Goal: Check status: Check status

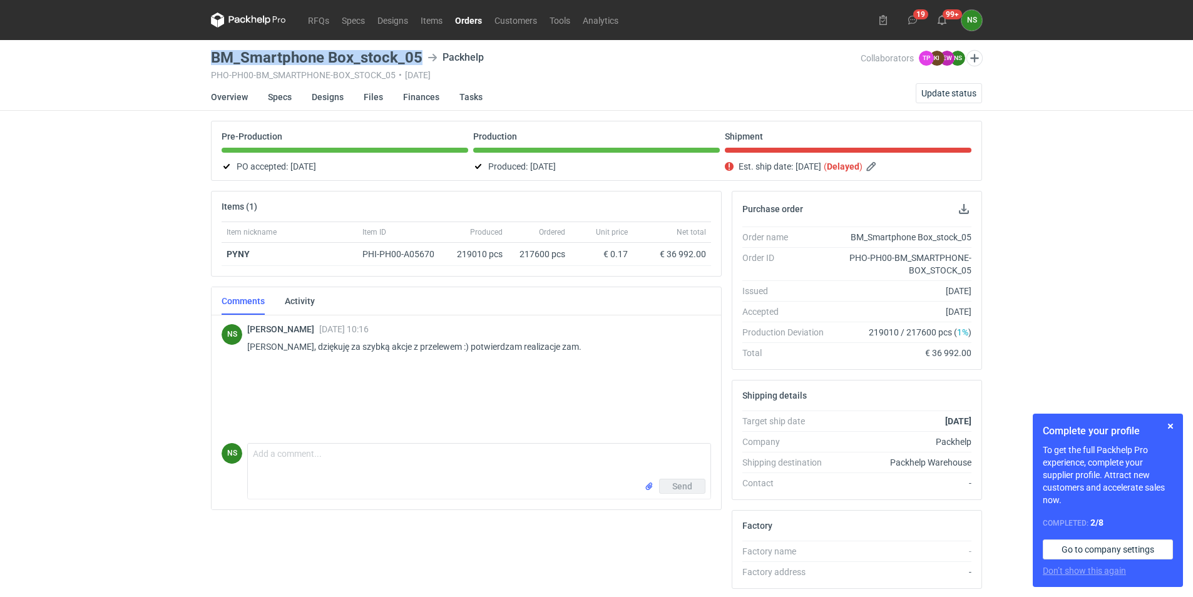
drag, startPoint x: 208, startPoint y: 56, endPoint x: 421, endPoint y: 58, distance: 212.9
click at [421, 58] on main "BM_Smartphone Box_stock_05 Packhelp PHO-PH00-BM_SMARTPHONE-BOX_STOCK_05 • 05/08…" at bounding box center [596, 428] width 781 height 777
copy h3 "BM_Smartphone Box_stock_05"
click at [946, 89] on span "Update status" at bounding box center [949, 93] width 55 height 9
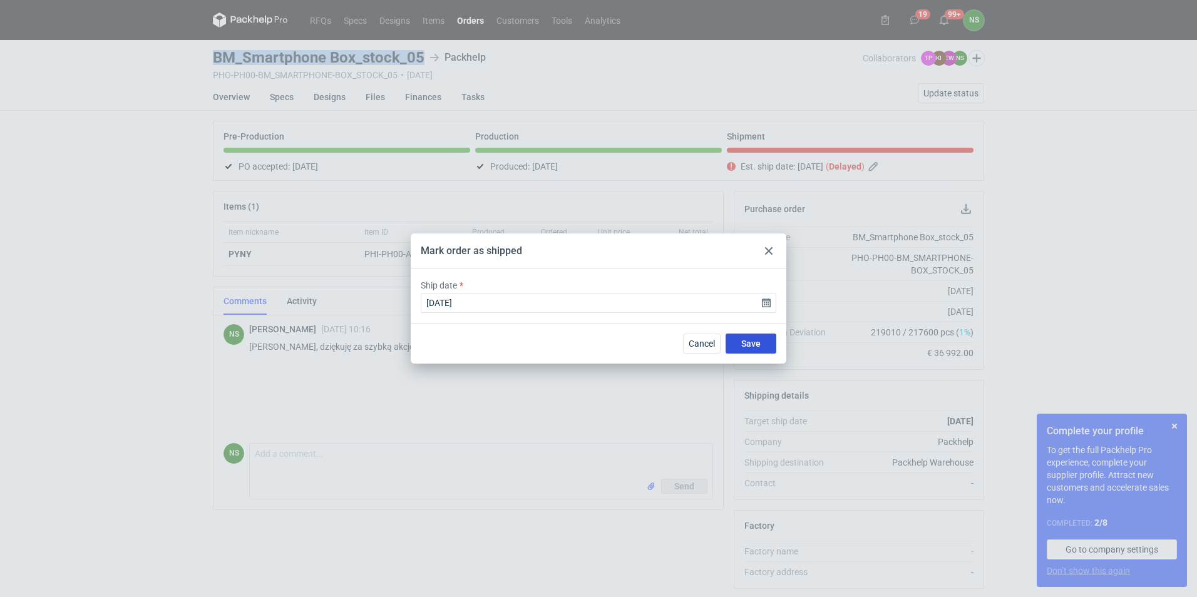
click at [739, 340] on button "Save" at bounding box center [751, 344] width 51 height 20
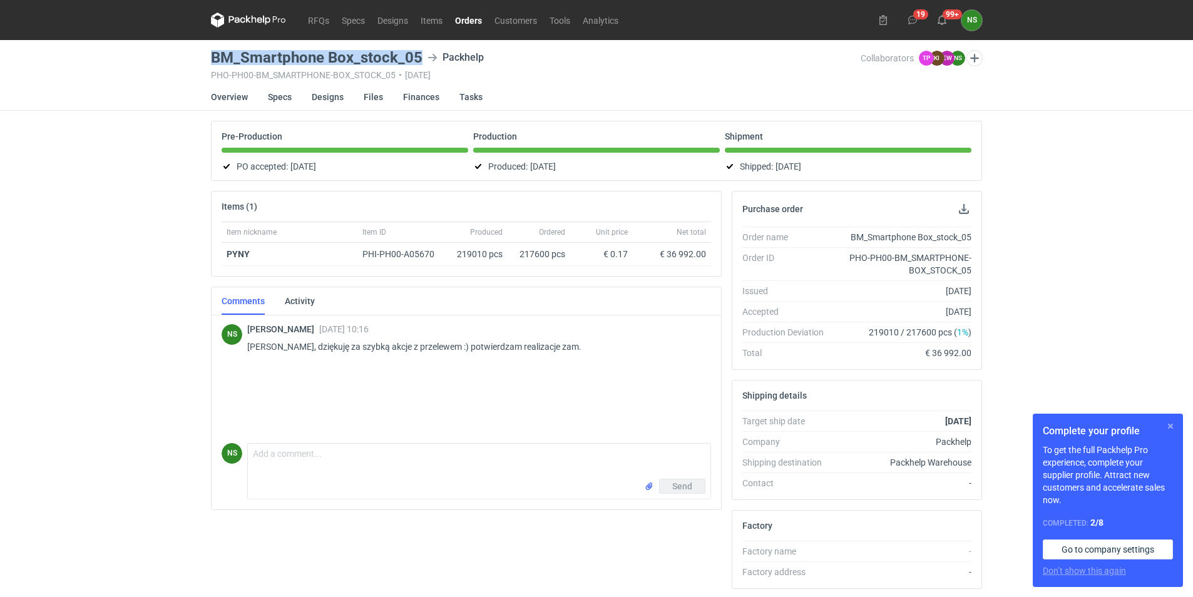
click at [1169, 426] on button "button" at bounding box center [1170, 426] width 15 height 15
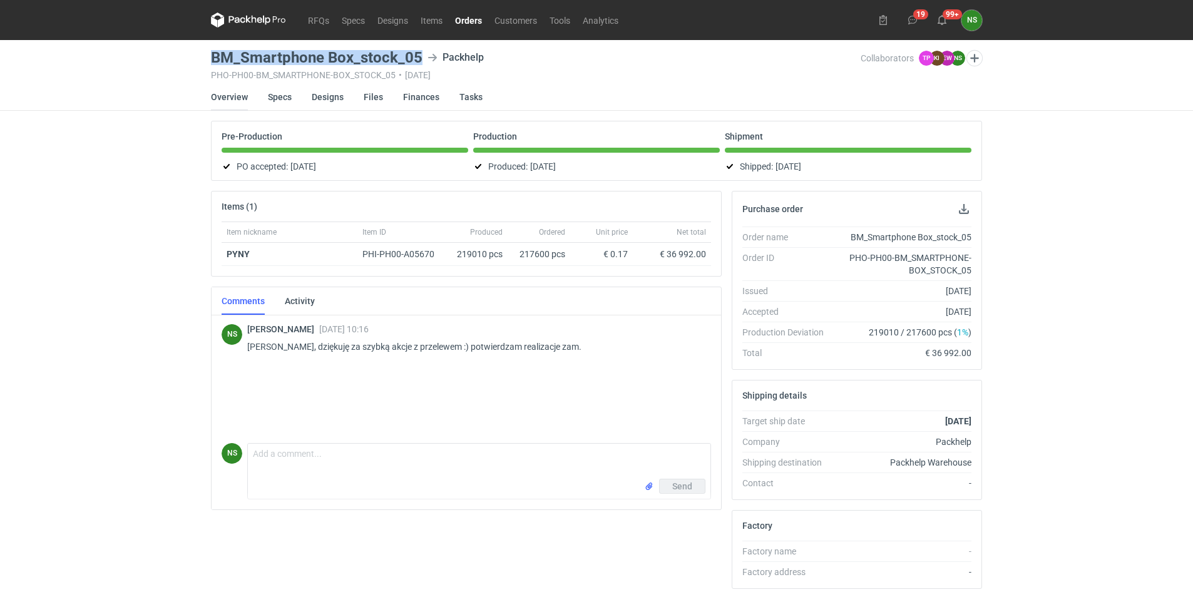
click at [232, 99] on link "Overview" at bounding box center [229, 97] width 37 height 28
click at [264, 18] on icon at bounding box center [267, 20] width 8 height 9
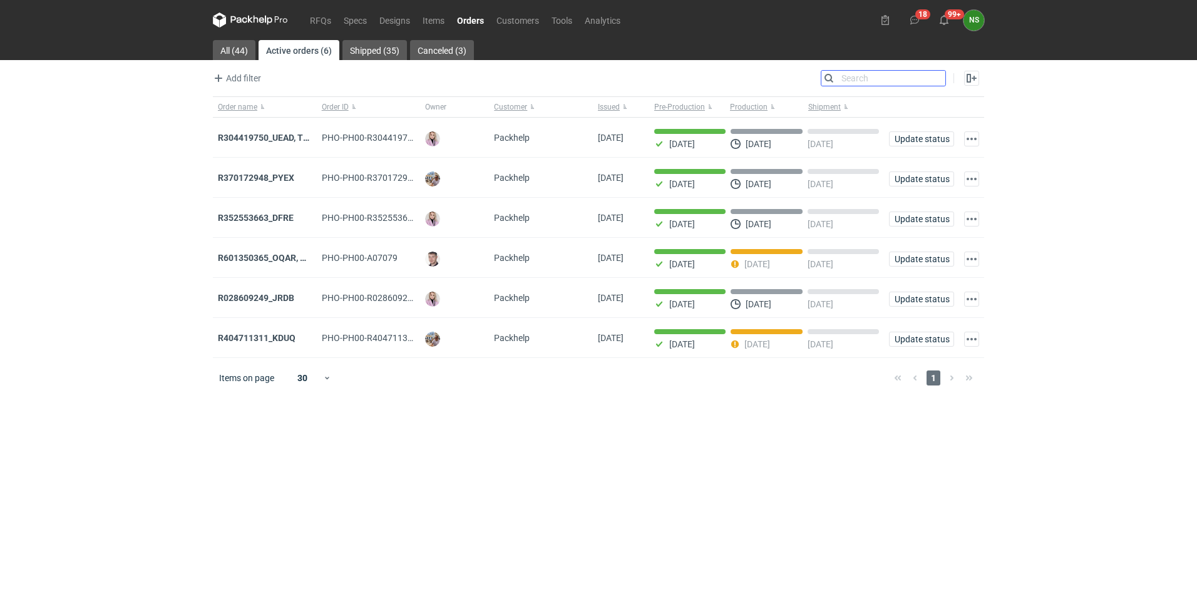
click at [941, 78] on input "Search" at bounding box center [883, 78] width 124 height 15
paste input "CAFT-5,"
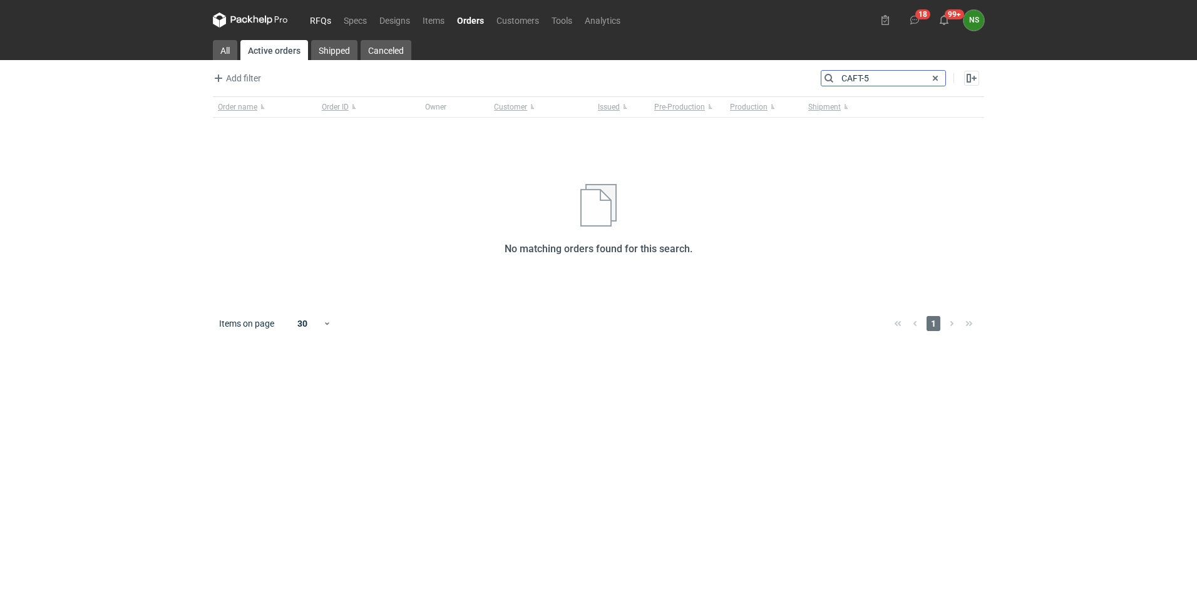
type input "CAFT-5"
click at [324, 18] on link "RFQs" at bounding box center [321, 20] width 34 height 15
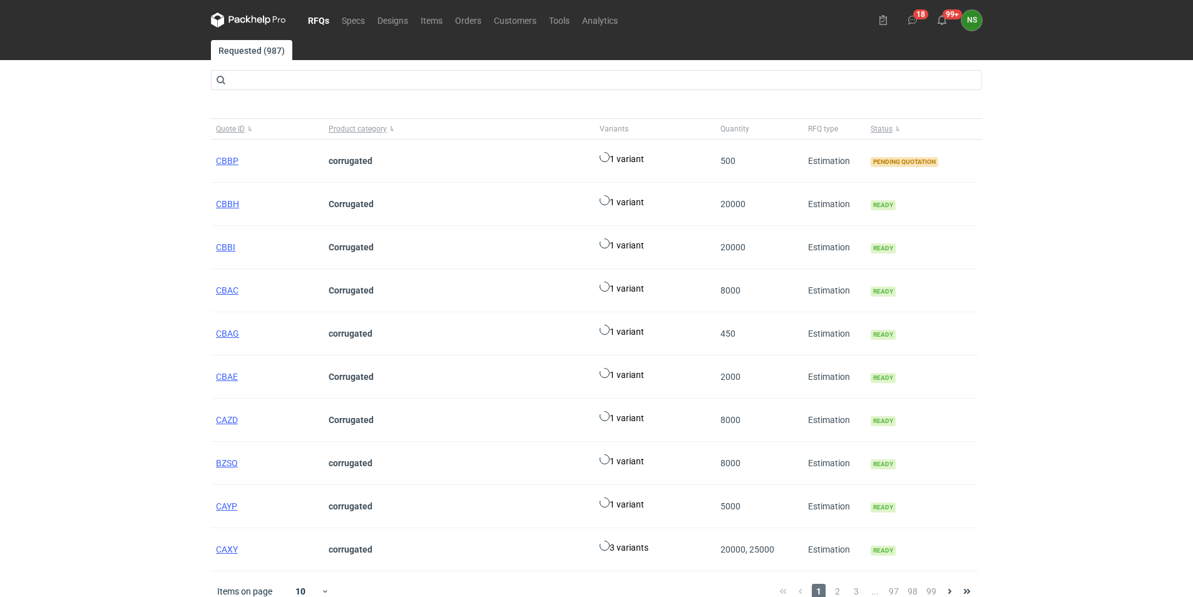
click at [290, 69] on main "Requested (987) Quote ID Product category Variants Quantity RFQ type Status CBB…" at bounding box center [596, 326] width 781 height 572
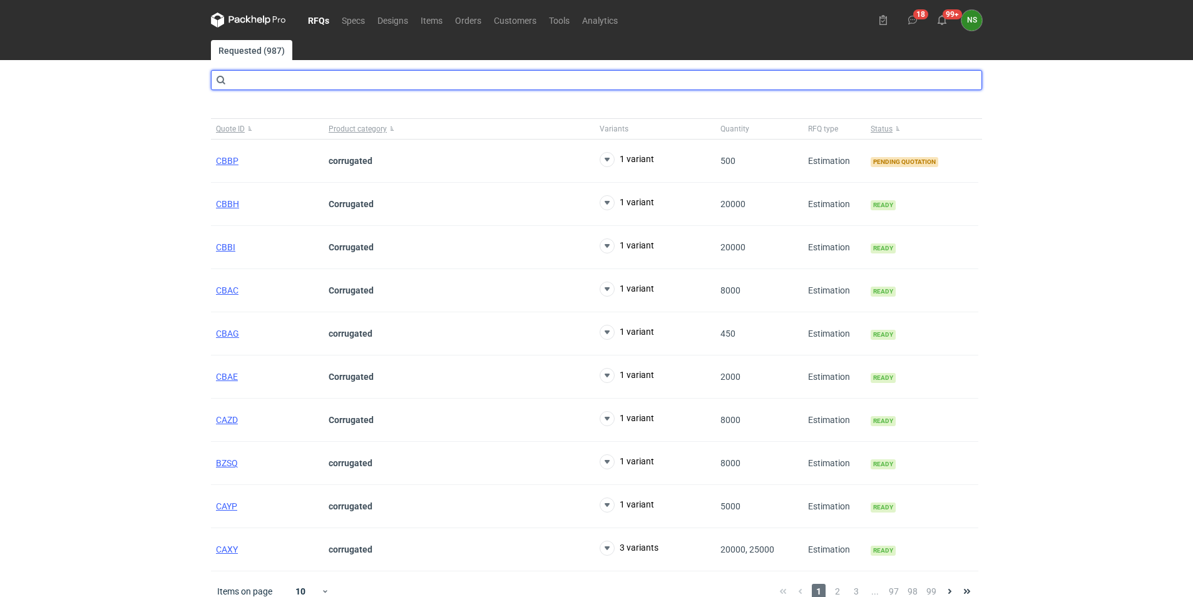
click at [290, 75] on input "text" at bounding box center [596, 80] width 771 height 20
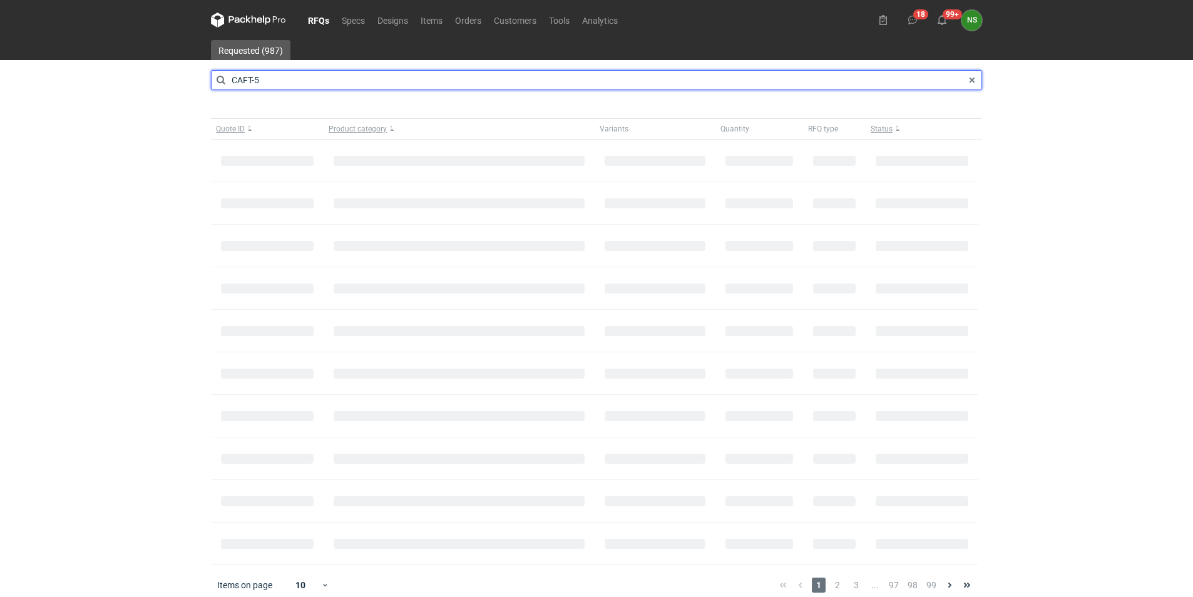
type input "CAFT-5"
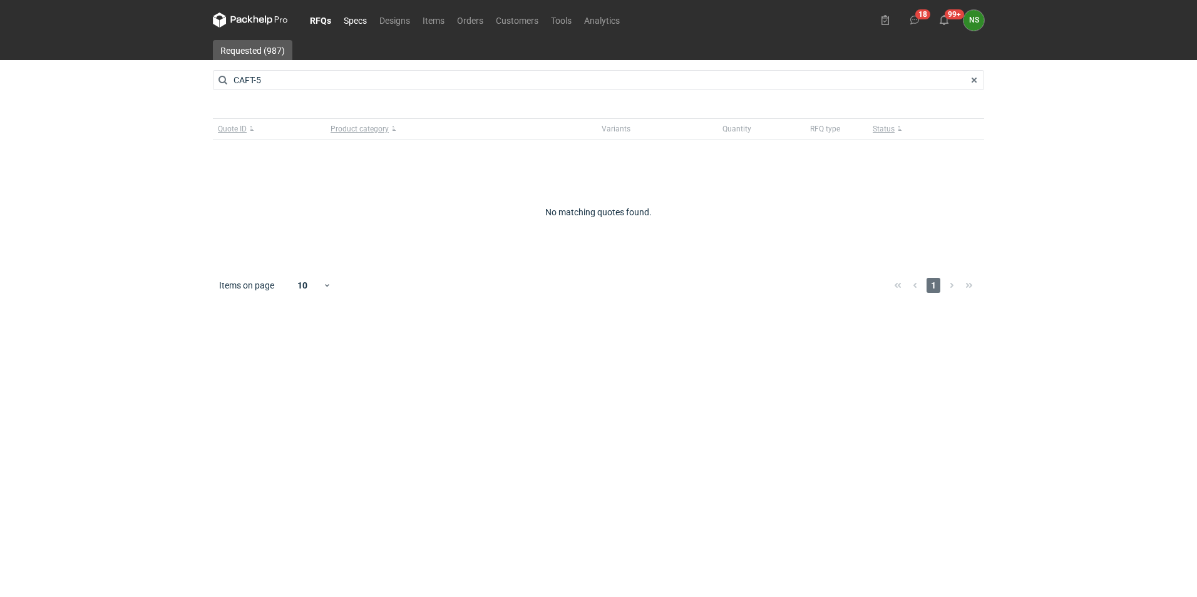
click at [350, 21] on link "Specs" at bounding box center [355, 20] width 36 height 15
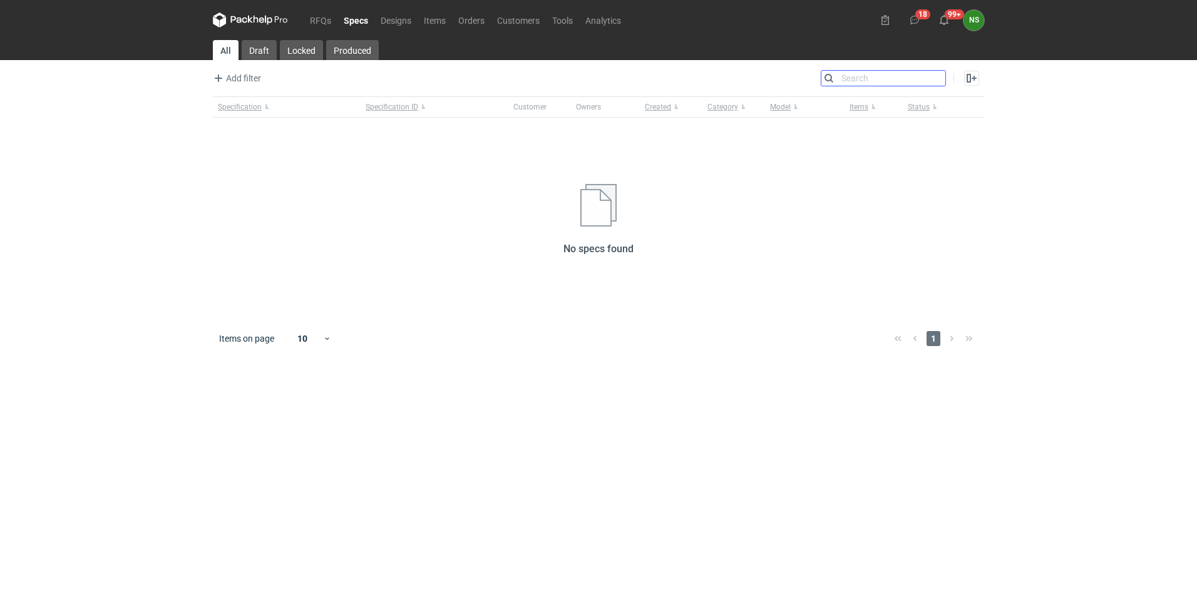
click at [939, 79] on input "Search" at bounding box center [883, 78] width 124 height 15
click at [842, 78] on input "Search" at bounding box center [883, 78] width 124 height 15
paste input "CAFT-5,"
type input "CAFT-5"
click at [396, 16] on link "Designs" at bounding box center [395, 20] width 43 height 15
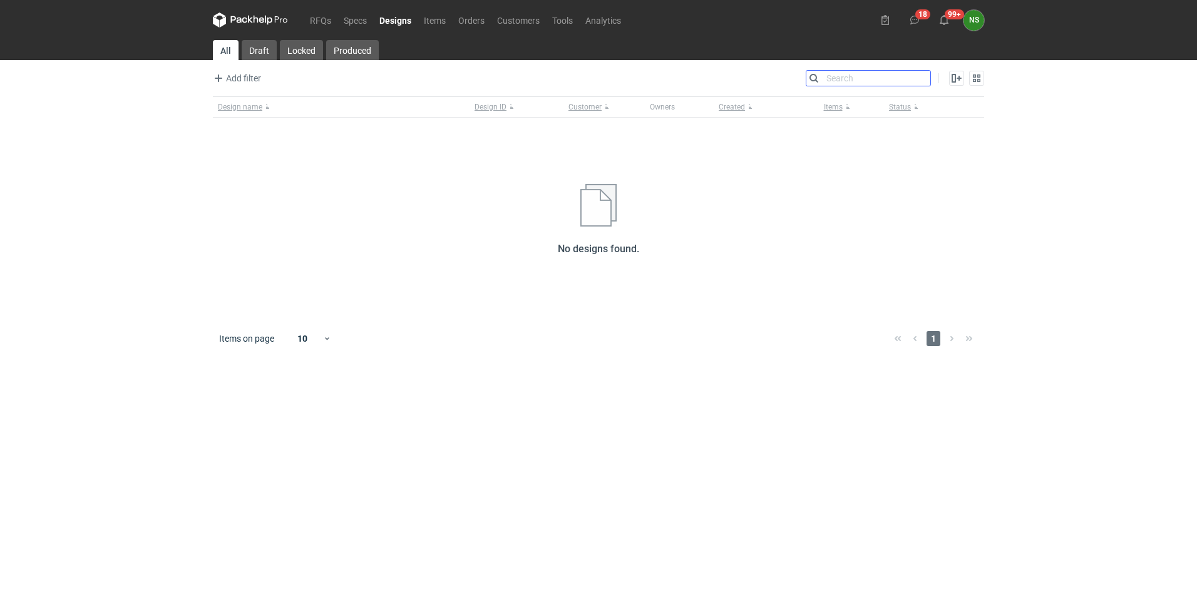
click at [922, 74] on input "Search" at bounding box center [868, 78] width 124 height 15
click at [845, 81] on input "Search" at bounding box center [868, 78] width 124 height 15
paste input "CAFT-5,"
type input "CAFT-5"
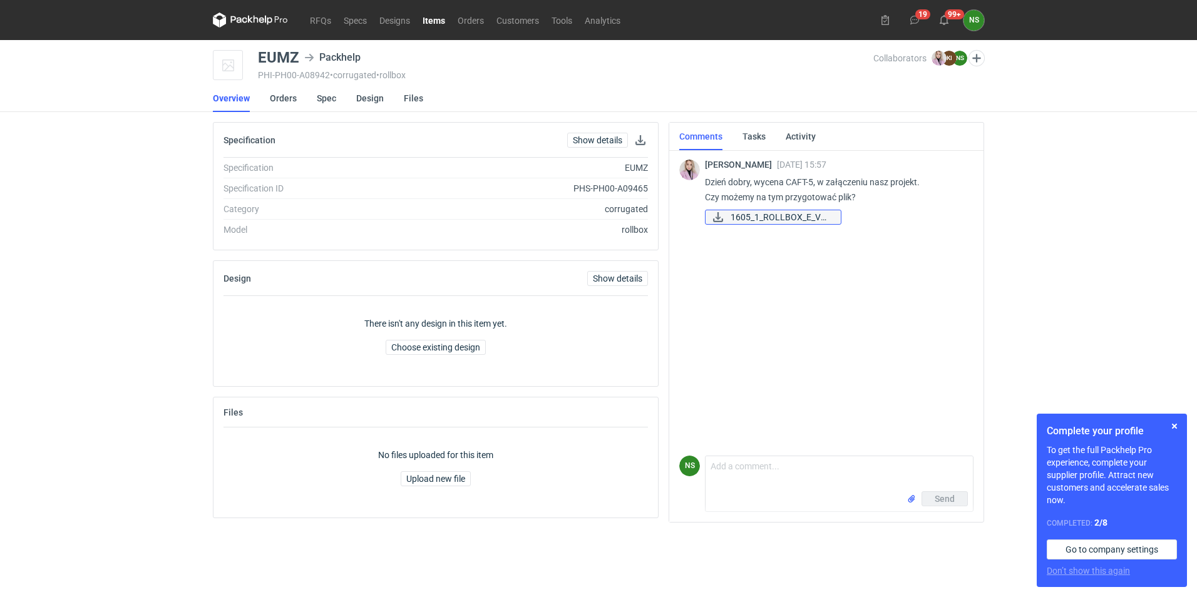
click at [768, 215] on span "1605_1_ROLLBOX_E_V5-..." at bounding box center [781, 217] width 100 height 14
drag, startPoint x: 786, startPoint y: 178, endPoint x: 815, endPoint y: 175, distance: 29.0
click at [815, 175] on p "Dzień dobry, wycena CAFT-5, w załączeniu nasz projekt. Czy możemy na tym przygo…" at bounding box center [834, 190] width 259 height 30
copy p "CAFT-5,"
click at [789, 181] on p "Dzień dobry, wycena CAFT-5, w załączeniu nasz projekt. Czy możemy na tym przygo…" at bounding box center [834, 190] width 259 height 30
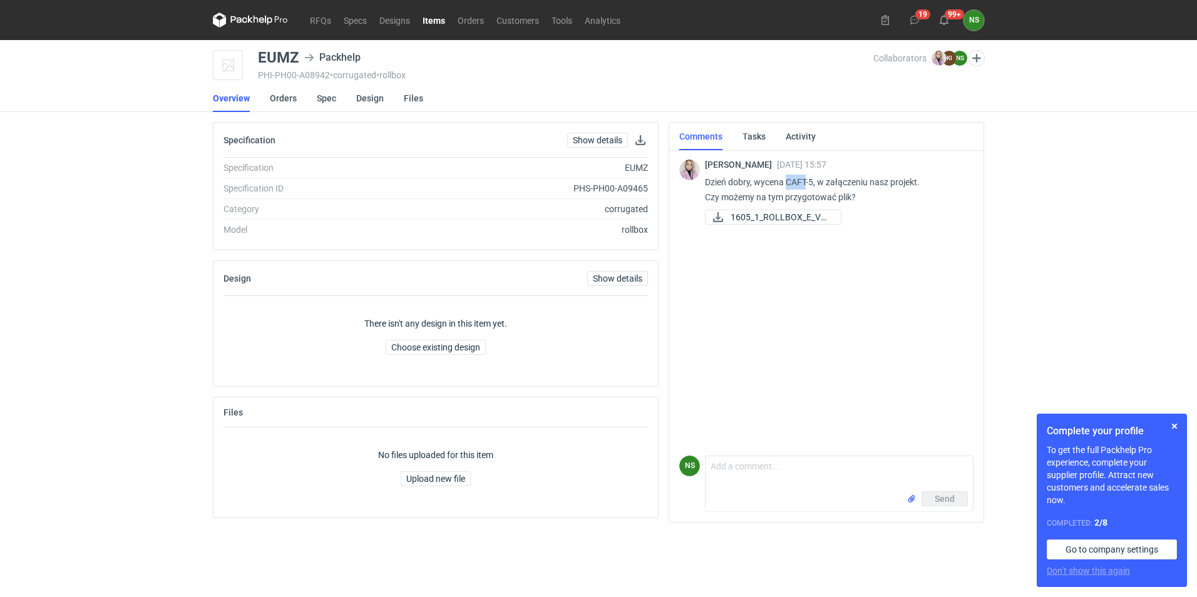
drag, startPoint x: 787, startPoint y: 182, endPoint x: 805, endPoint y: 181, distance: 18.2
click at [805, 181] on p "Dzień dobry, wycena CAFT-5, w załączeniu nasz projekt. Czy możemy na tym przygo…" at bounding box center [834, 190] width 259 height 30
copy p "CAFT"
click at [314, 19] on link "RFQs" at bounding box center [321, 20] width 34 height 15
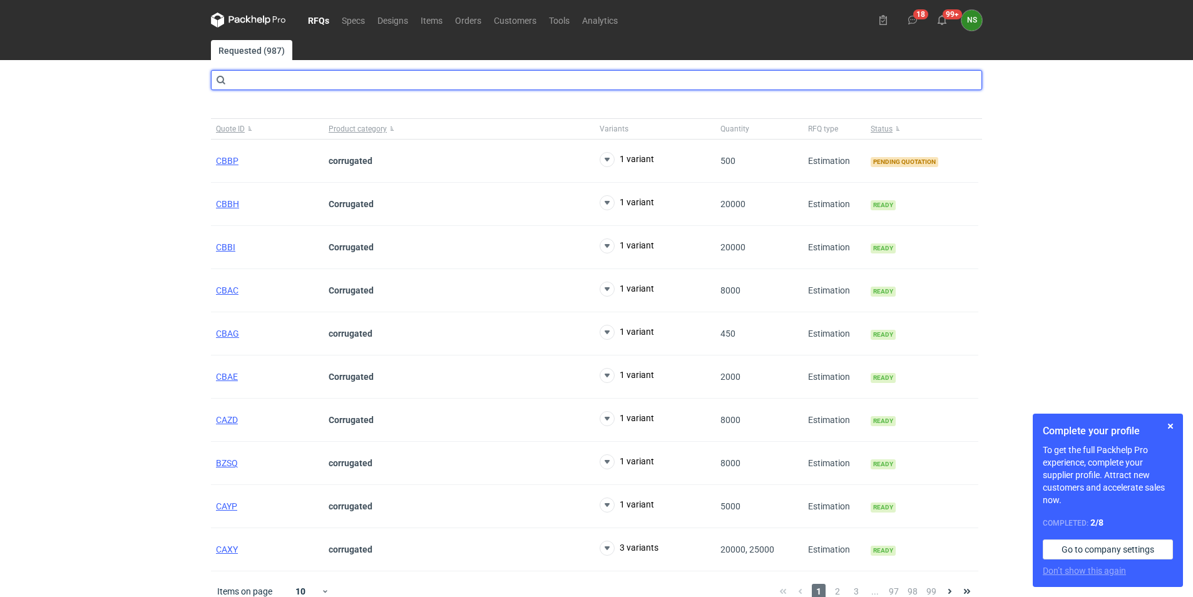
click at [352, 82] on input "text" at bounding box center [596, 80] width 771 height 20
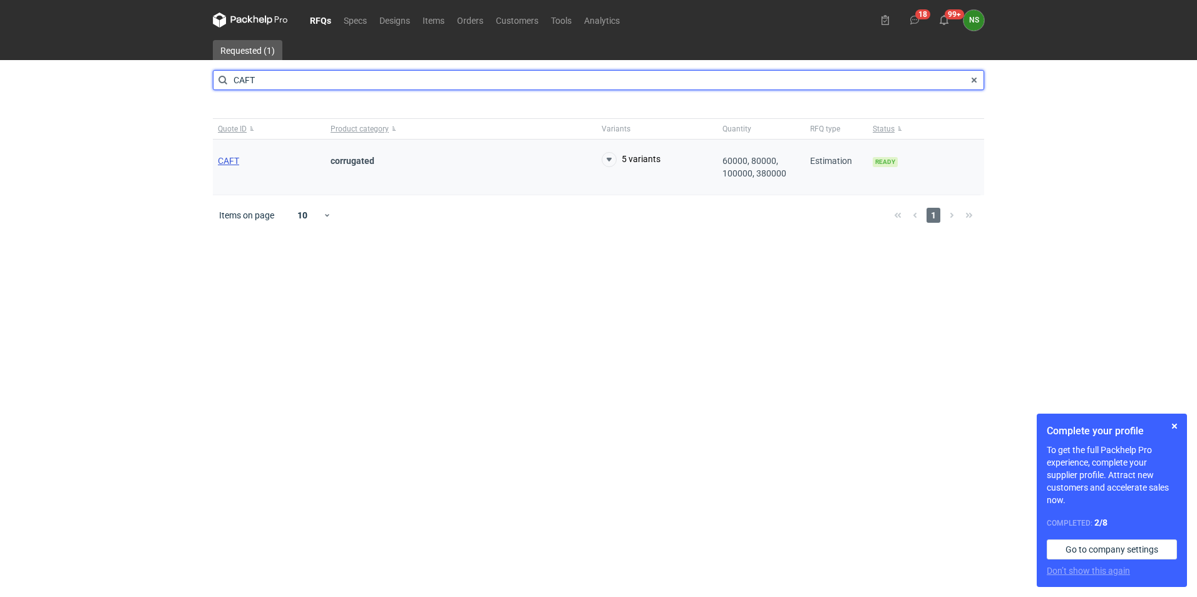
type input "CAFT"
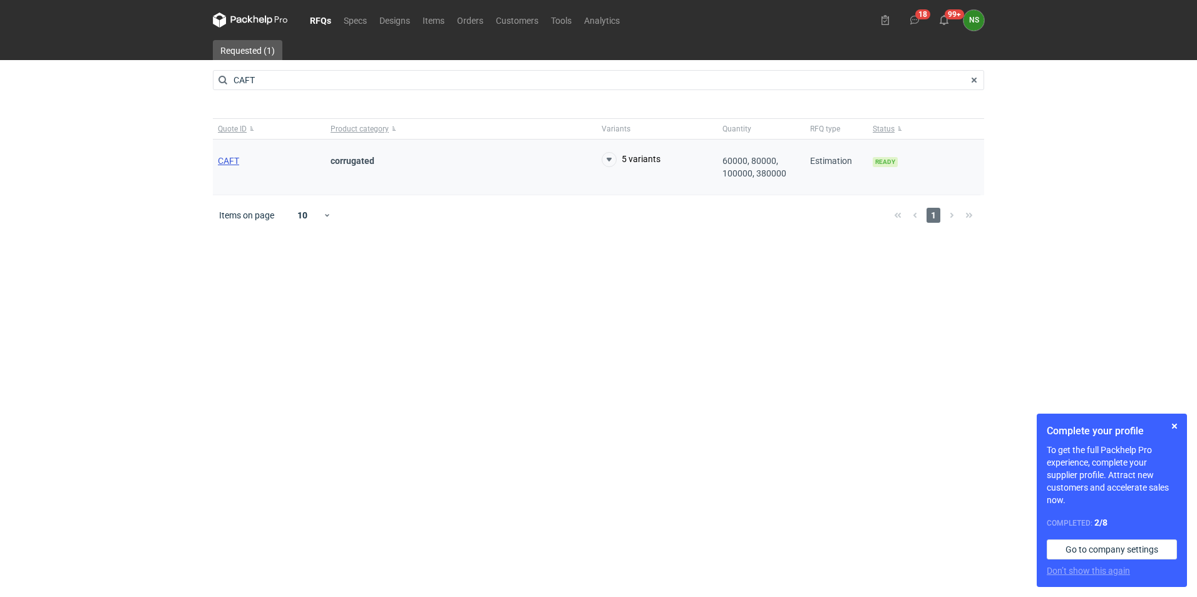
click at [229, 162] on span "CAFT" at bounding box center [228, 161] width 21 height 10
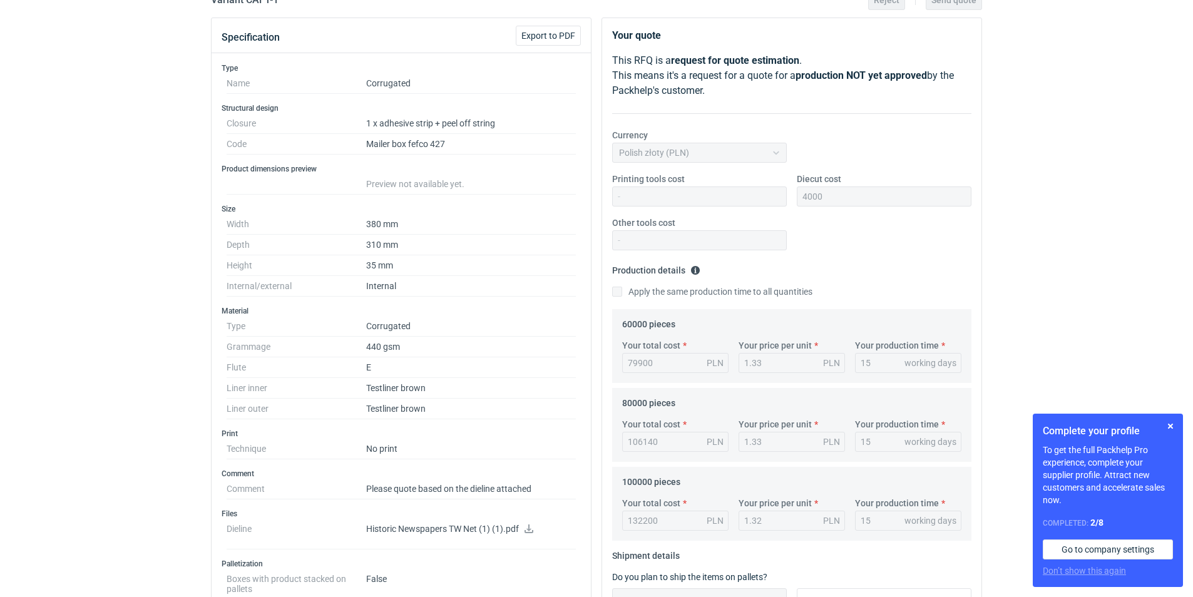
scroll to position [376, 0]
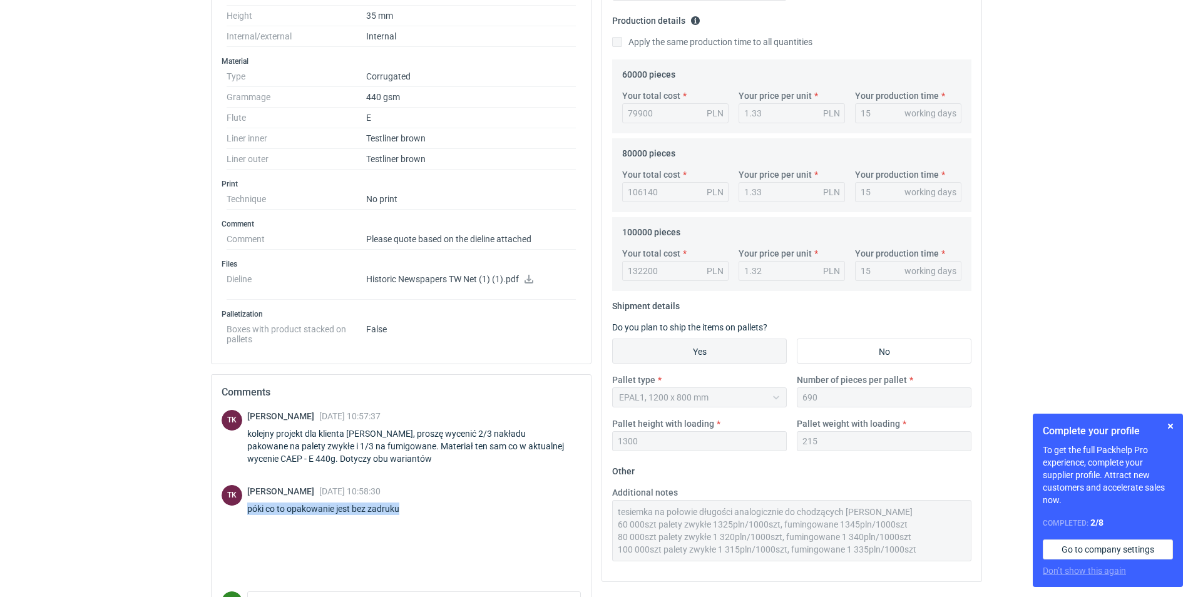
drag, startPoint x: 416, startPoint y: 507, endPoint x: 246, endPoint y: 511, distance: 169.7
click at [246, 511] on div "TK Tomasz Kubiak 03 Jun 2025 10:58:30 póki co to opakowanie jest bez zadruku" at bounding box center [401, 502] width 359 height 35
copy div "póki co to opakowanie jest bez zadruku"
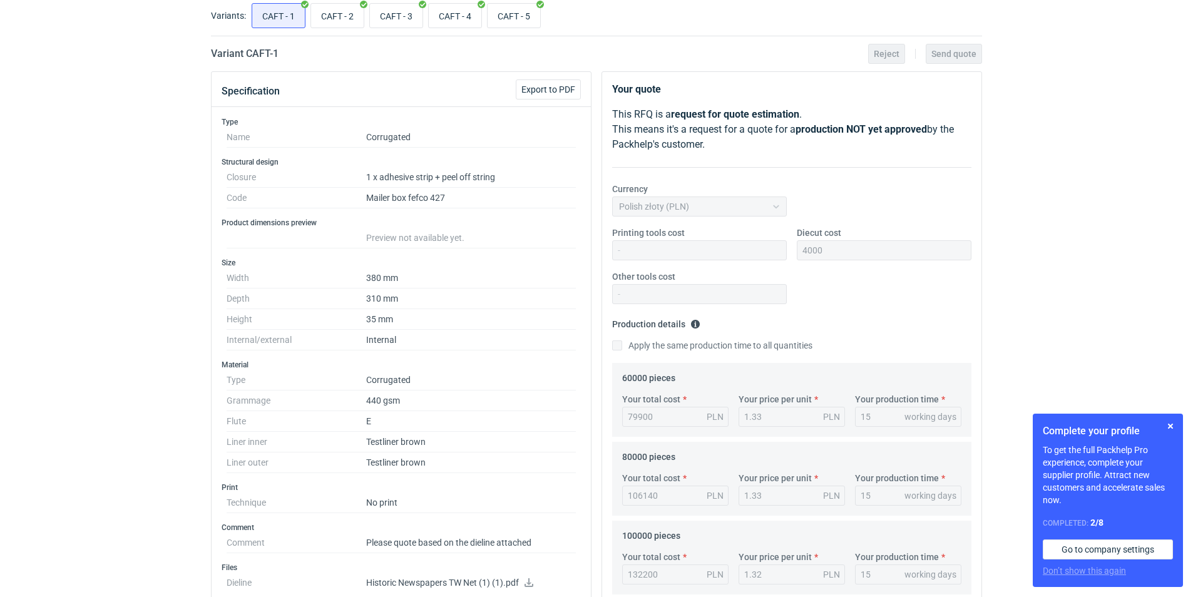
scroll to position [0, 0]
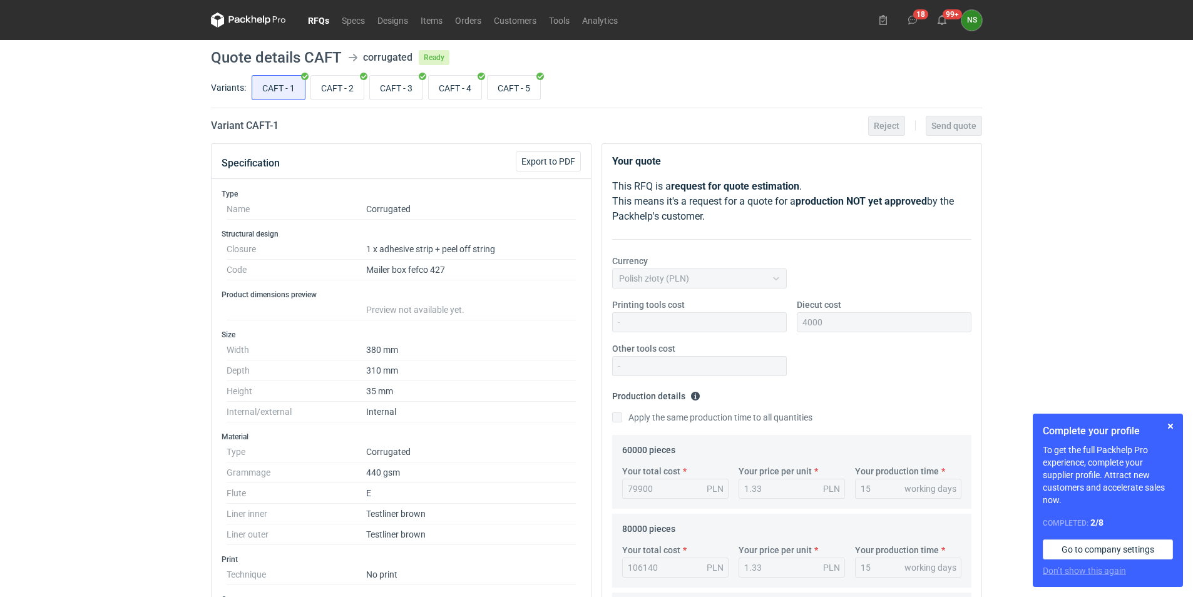
click at [320, 19] on link "RFQs" at bounding box center [319, 20] width 34 height 15
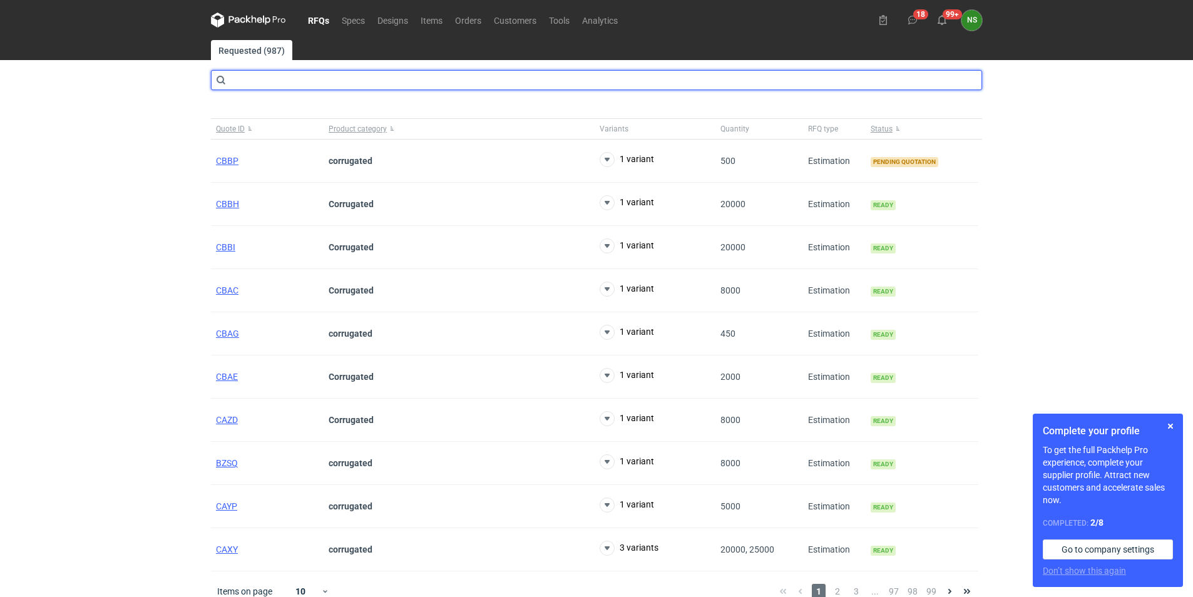
drag, startPoint x: 289, startPoint y: 86, endPoint x: 279, endPoint y: 86, distance: 10.7
click at [289, 86] on input "text" at bounding box center [596, 80] width 771 height 20
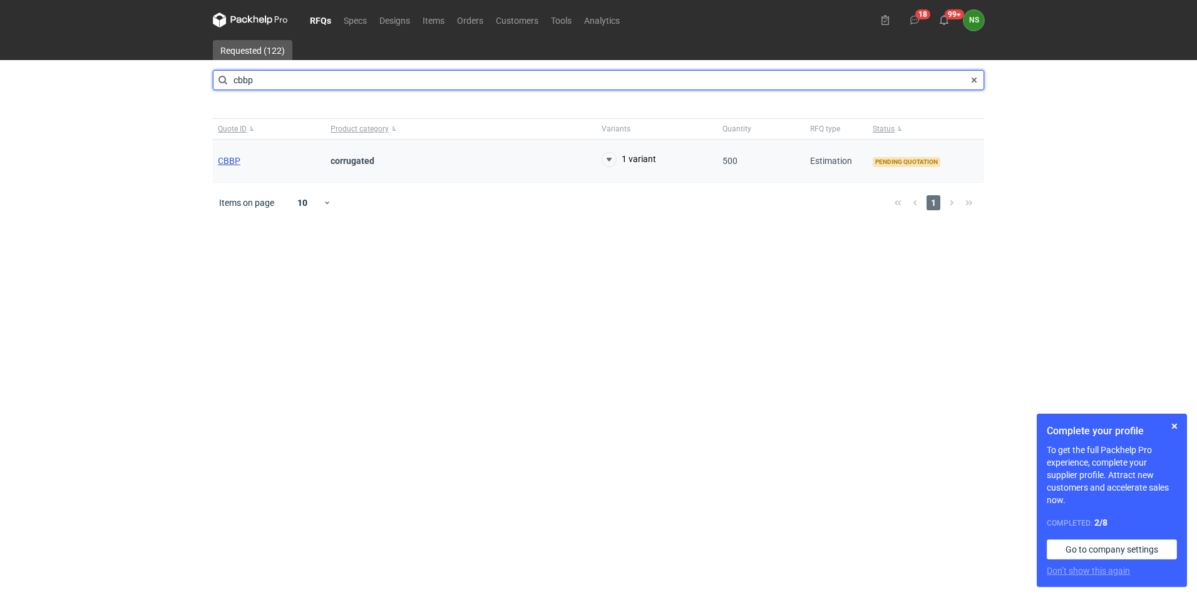
type input "cbbp"
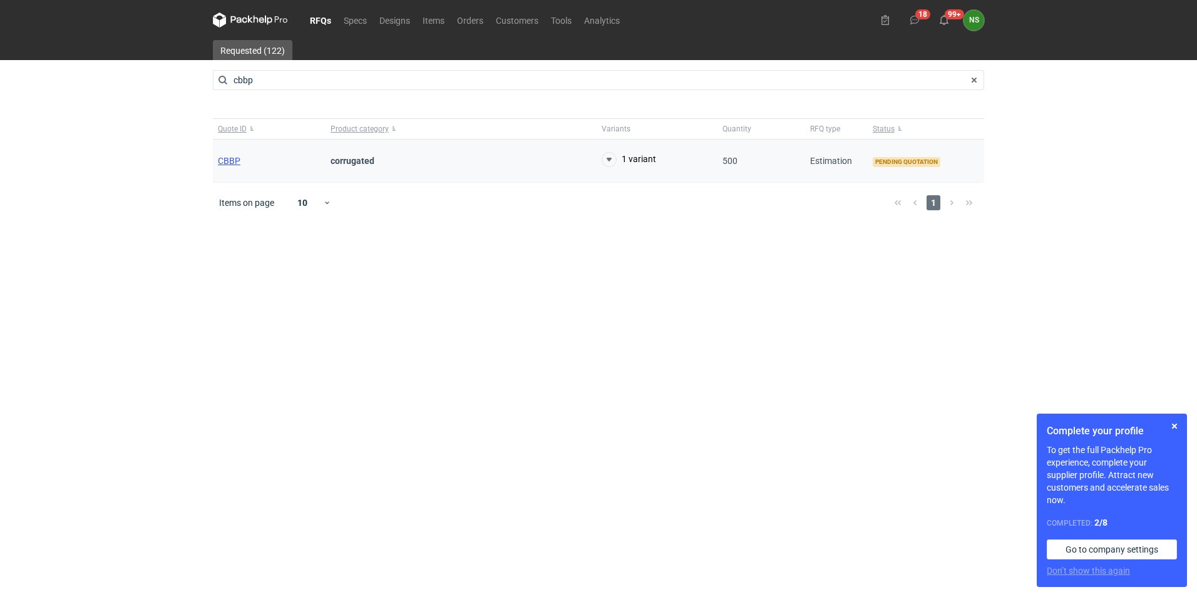
click at [227, 161] on span "CBBP" at bounding box center [229, 161] width 23 height 10
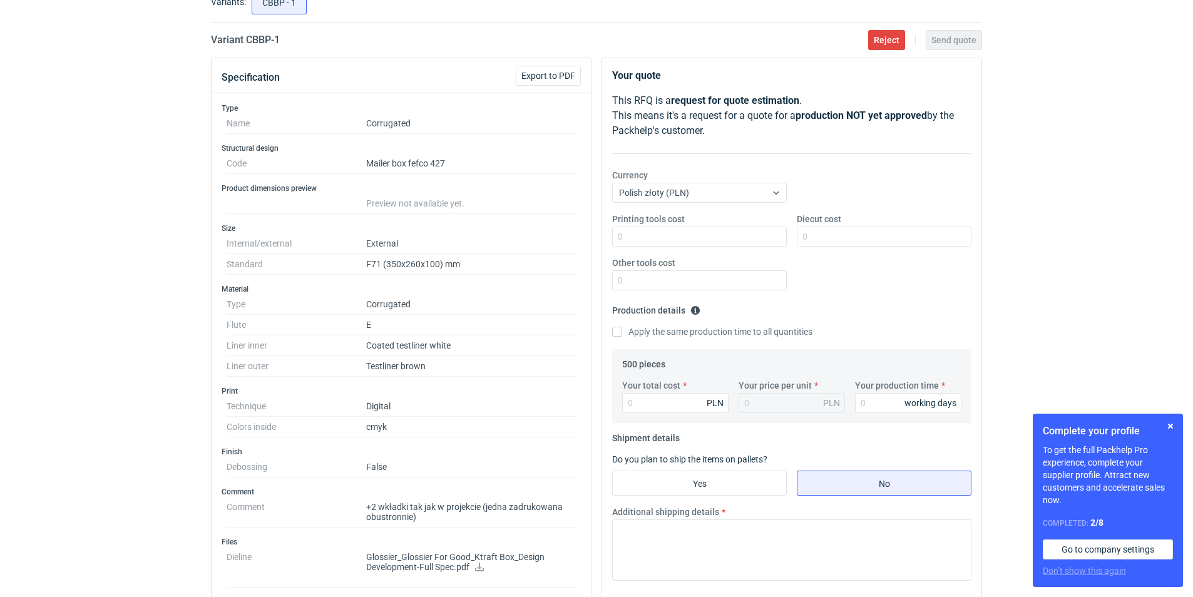
scroll to position [188, 0]
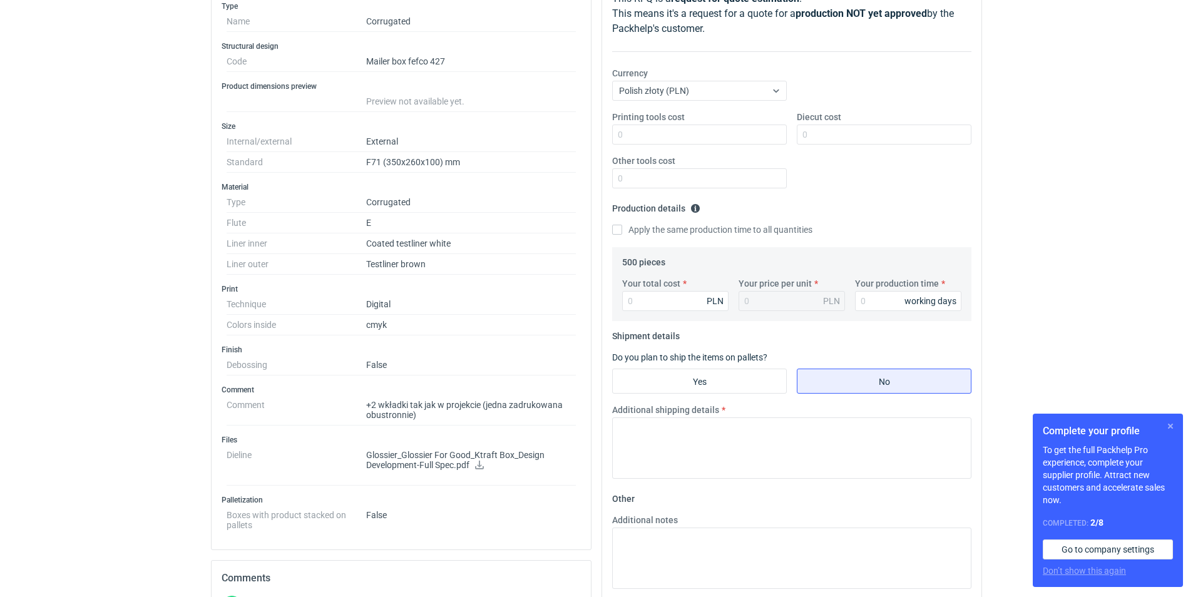
click at [1171, 427] on button "button" at bounding box center [1170, 426] width 15 height 15
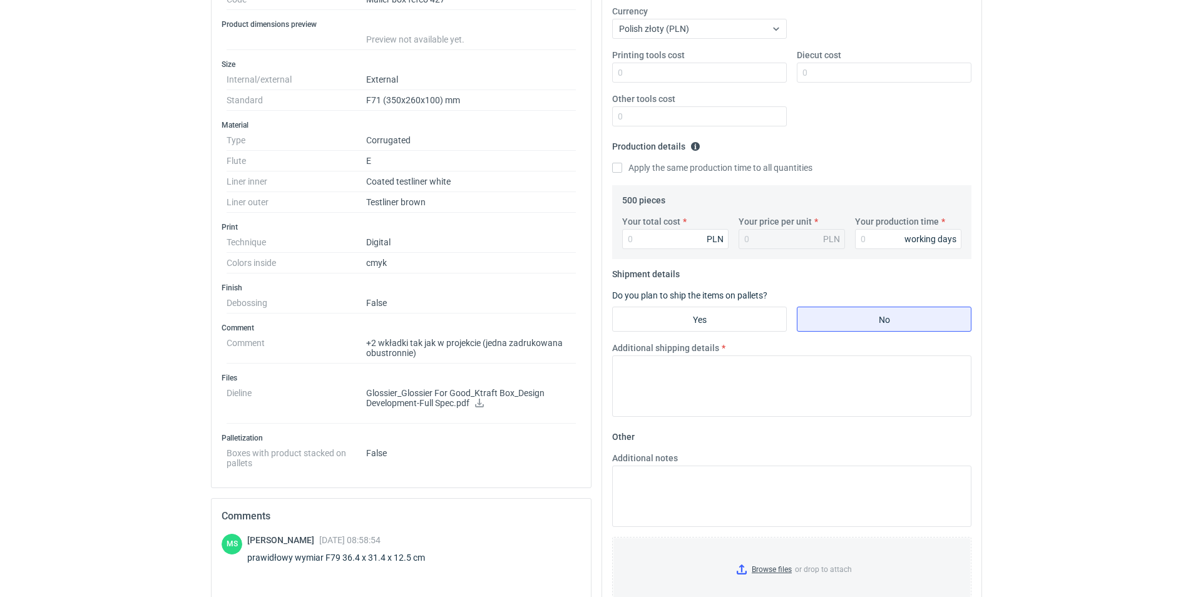
scroll to position [250, 0]
click at [416, 401] on p "Glossier_Glossier For Good_Ktraft Box_Design Development-Full Spec.pdf" at bounding box center [471, 398] width 210 height 21
click at [480, 400] on icon at bounding box center [479, 402] width 9 height 9
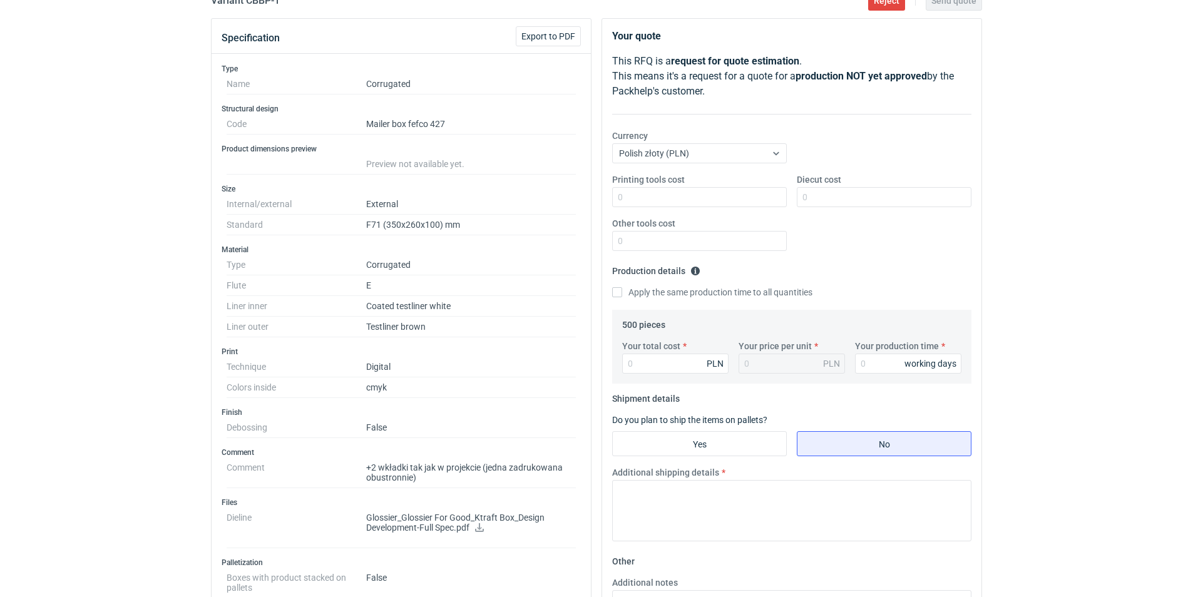
scroll to position [0, 0]
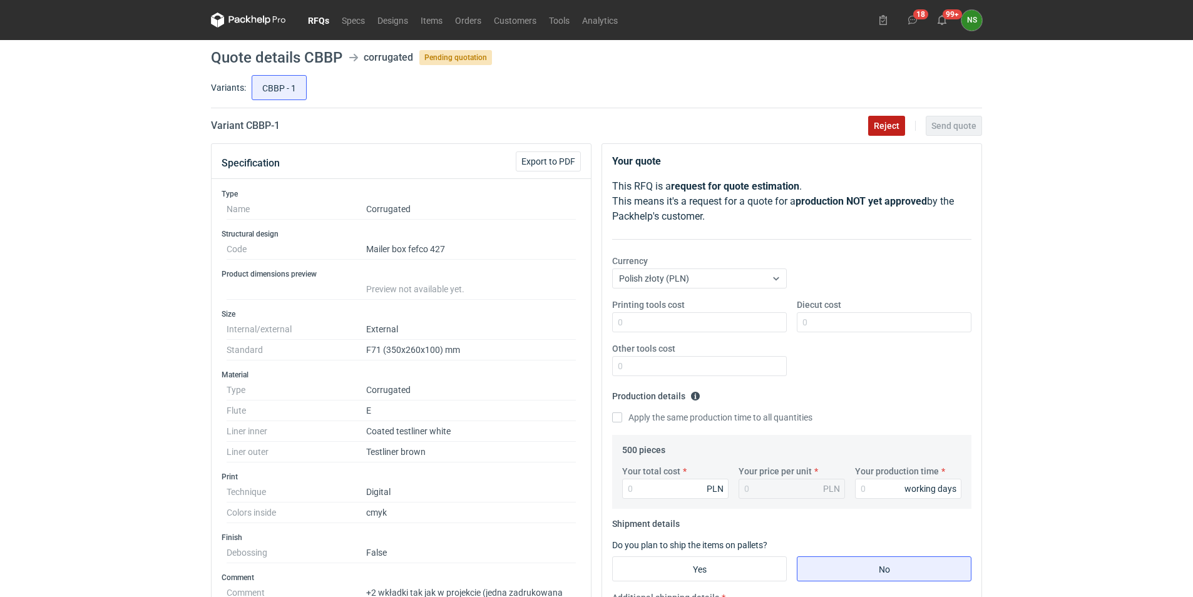
click at [886, 130] on span "Reject" at bounding box center [887, 125] width 26 height 9
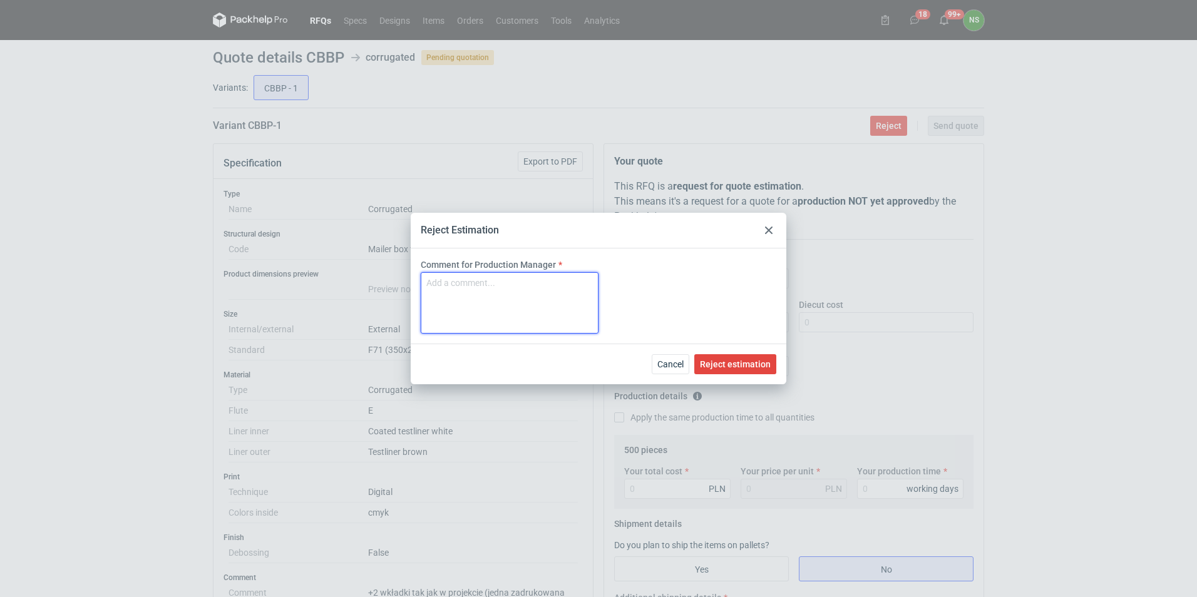
click at [503, 295] on textarea "Comment for Production Manager" at bounding box center [510, 302] width 178 height 61
type textarea "za mała ilość"
click at [738, 360] on span "Reject estimation" at bounding box center [735, 364] width 71 height 9
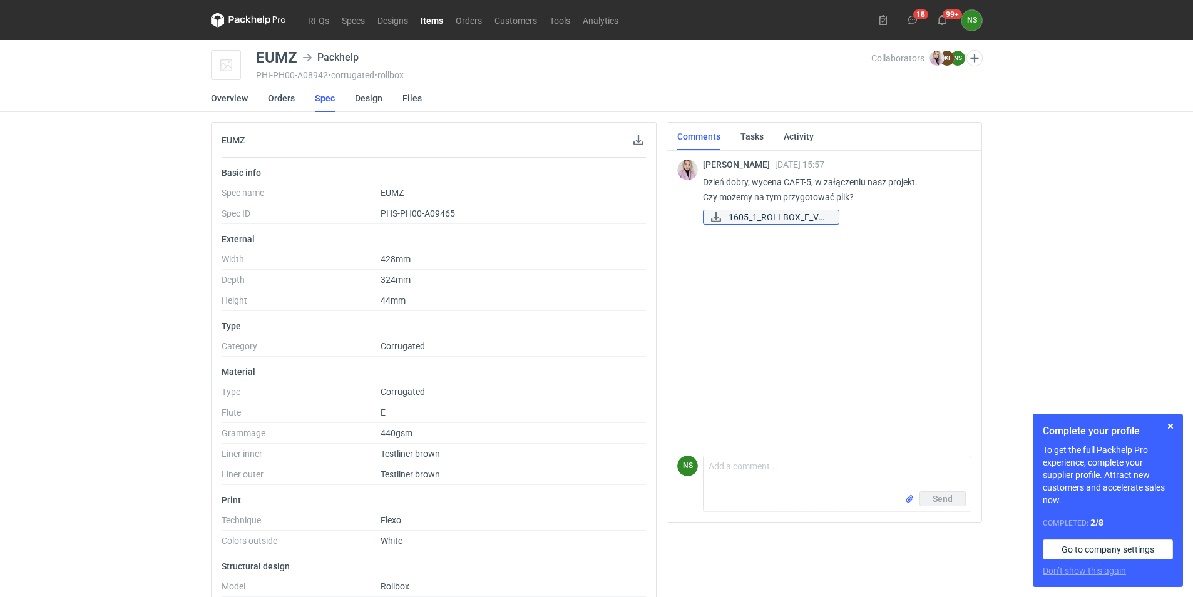
click at [771, 217] on span "1605_1_ROLLBOX_E_V5-..." at bounding box center [779, 217] width 100 height 14
